Goal: Transaction & Acquisition: Book appointment/travel/reservation

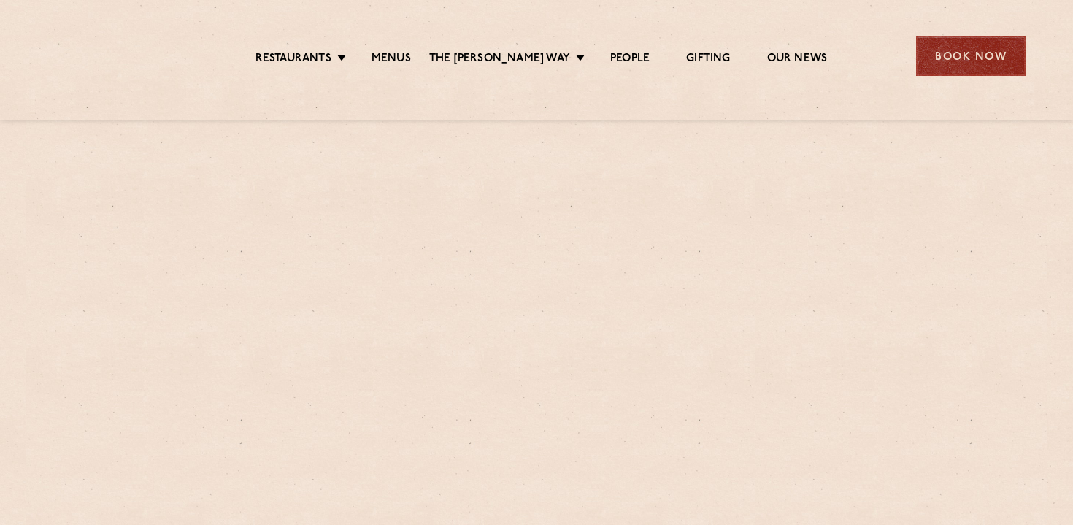
click at [974, 57] on div "Book Now" at bounding box center [970, 56] width 109 height 40
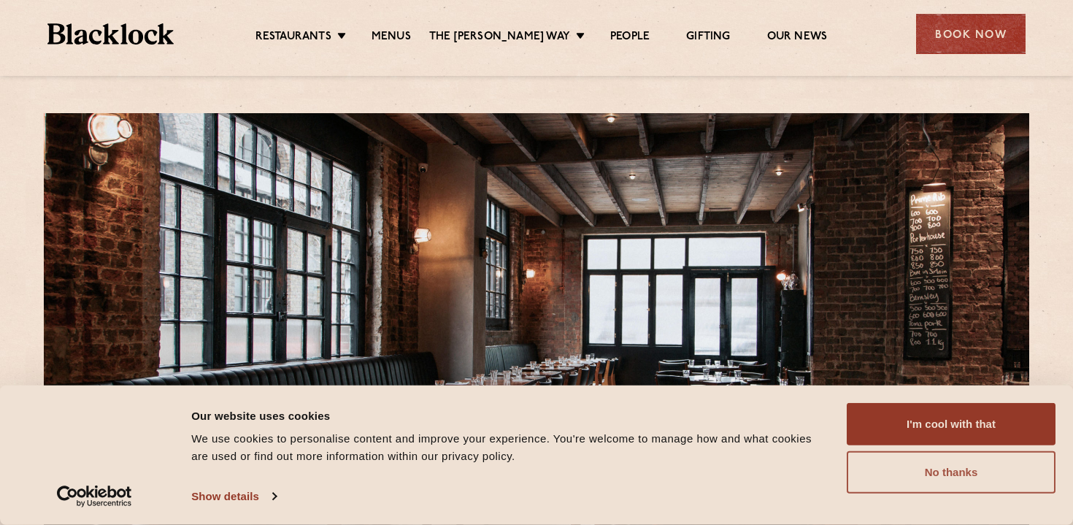
click at [930, 480] on button "No thanks" at bounding box center [951, 472] width 209 height 42
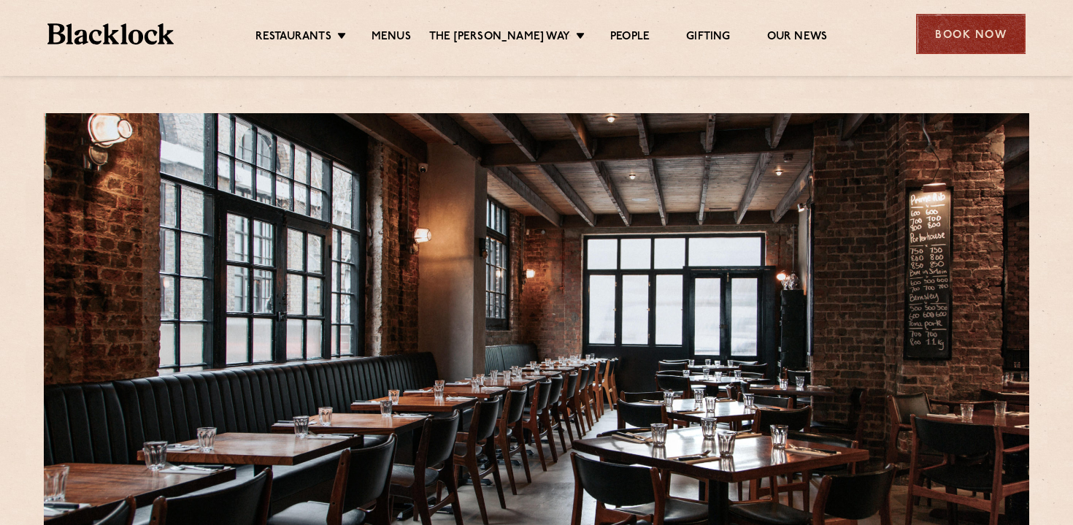
click at [965, 41] on div "Book Now" at bounding box center [970, 34] width 109 height 40
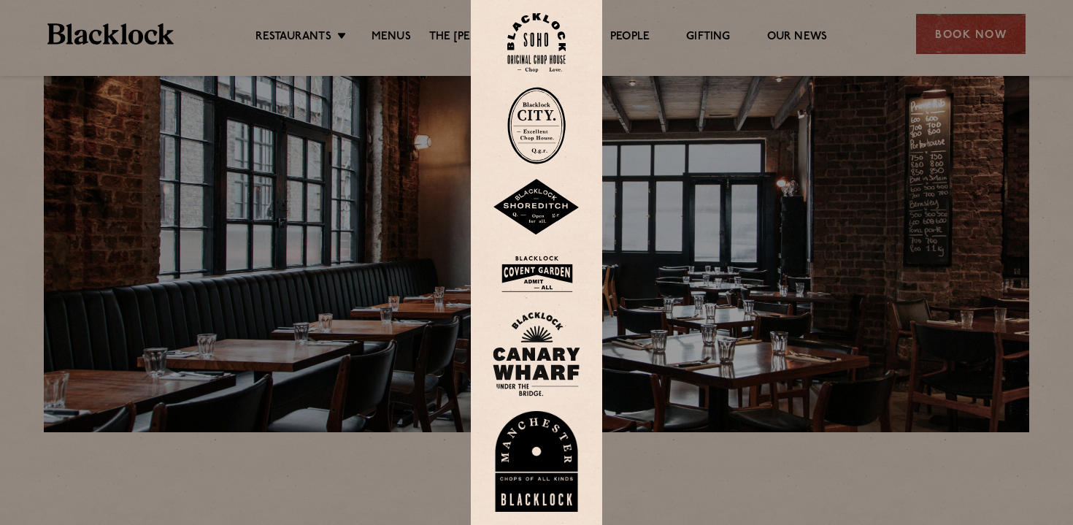
scroll to position [106, 0]
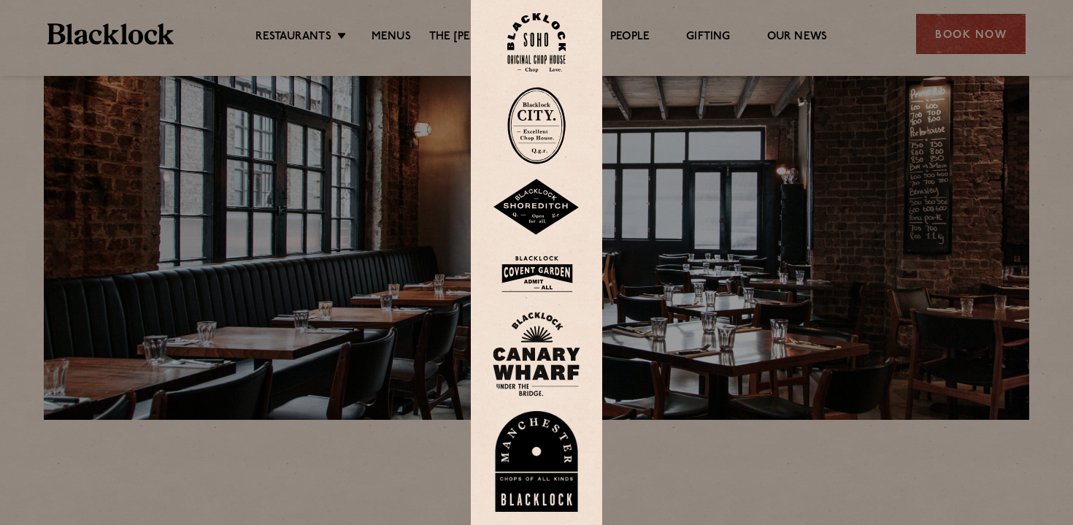
click at [539, 212] on img at bounding box center [537, 207] width 88 height 57
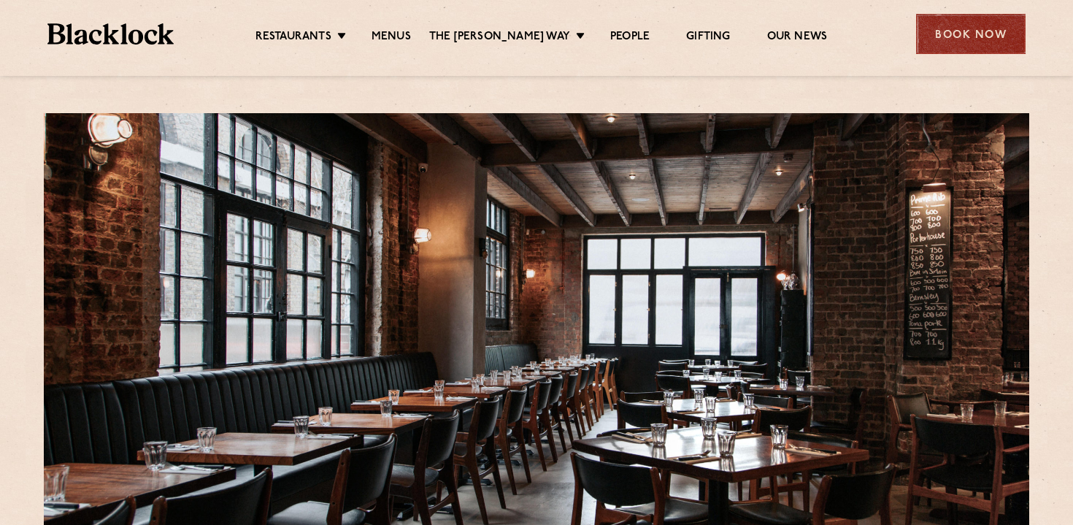
click at [963, 39] on div "Book Now" at bounding box center [970, 34] width 109 height 40
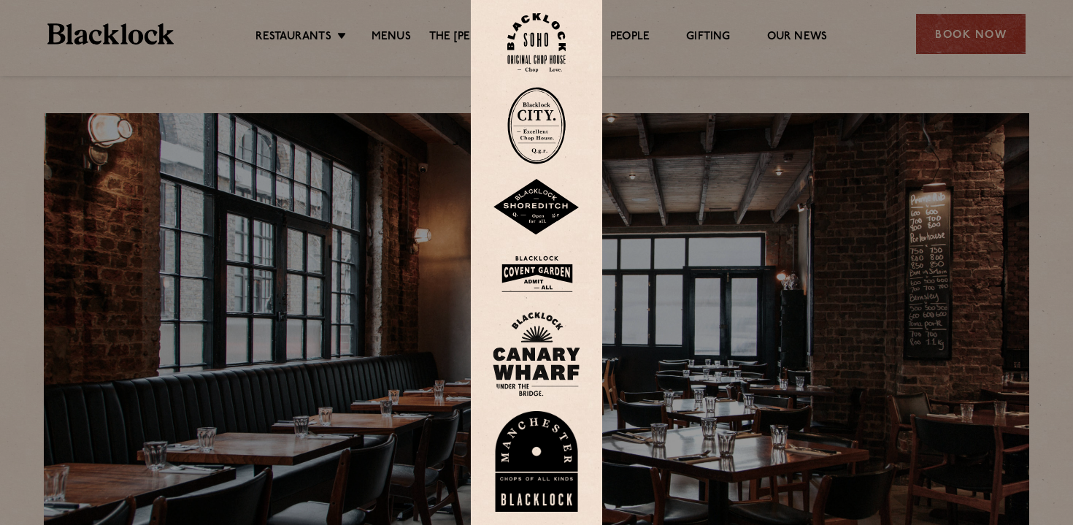
click at [534, 215] on img at bounding box center [537, 207] width 88 height 57
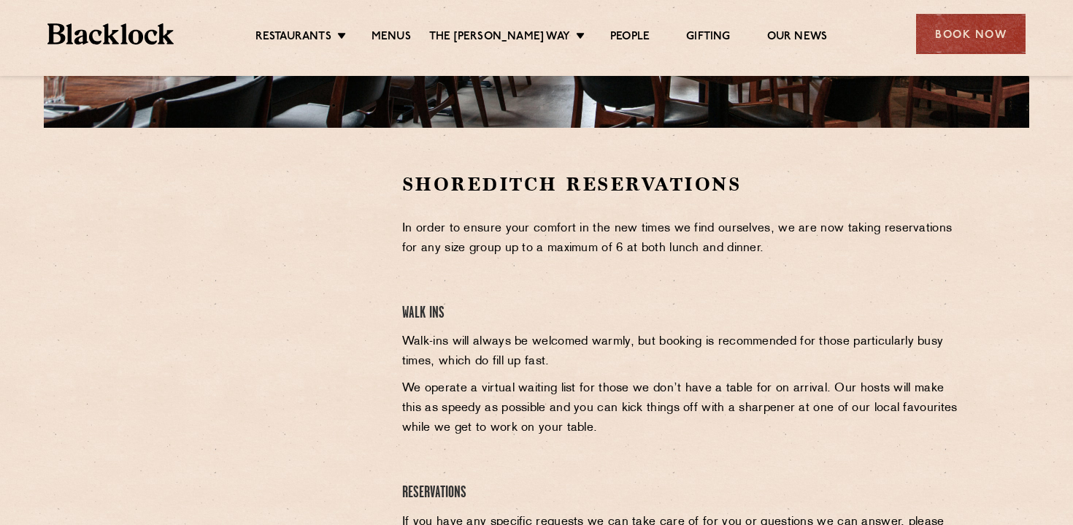
scroll to position [437, 0]
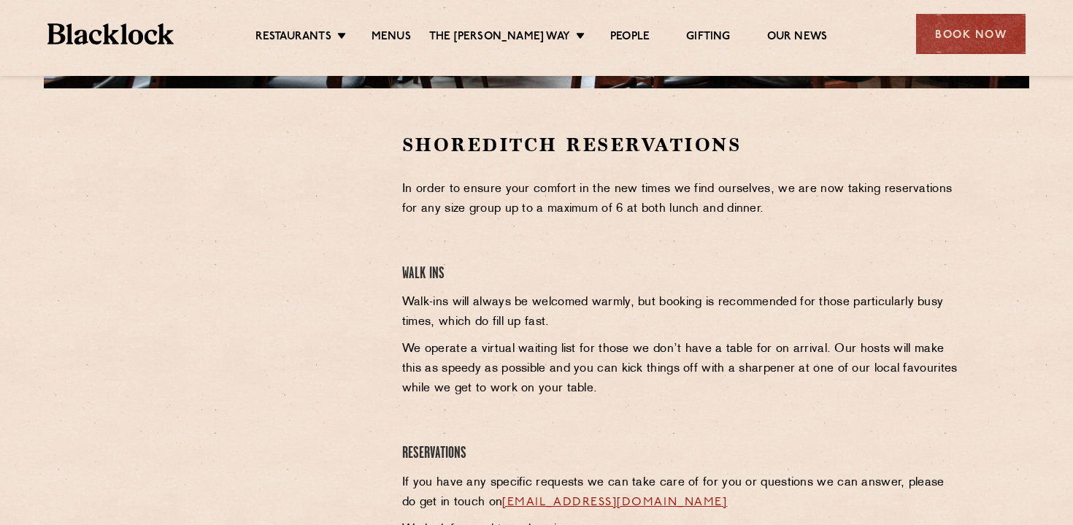
drag, startPoint x: 20, startPoint y: 421, endPoint x: 702, endPoint y: 0, distance: 801.9
click at [0, 0] on div "Restaurants [GEOGRAPHIC_DATA] [GEOGRAPHIC_DATA] [GEOGRAPHIC_DATA] [GEOGRAPHIC_D…" at bounding box center [536, 77] width 1073 height 1028
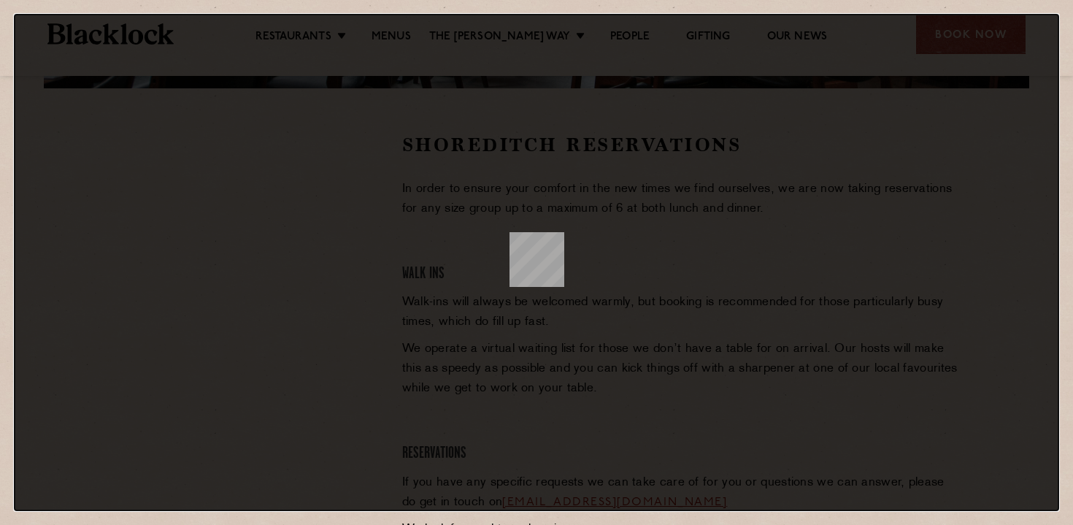
scroll to position [0, 0]
